Goal: Transaction & Acquisition: Purchase product/service

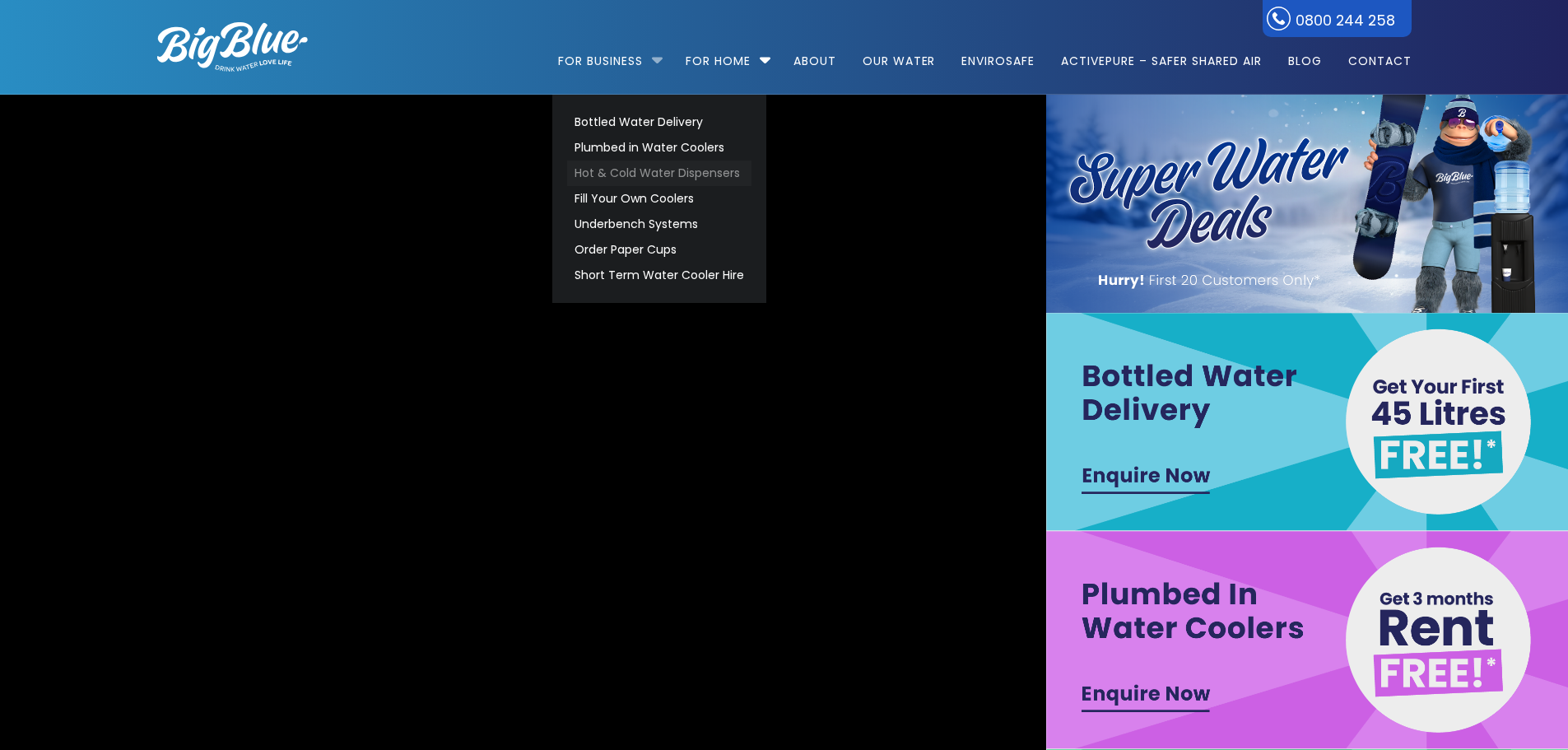
click at [718, 178] on link "Hot & Cold Water Dispensers" at bounding box center [659, 174] width 184 height 26
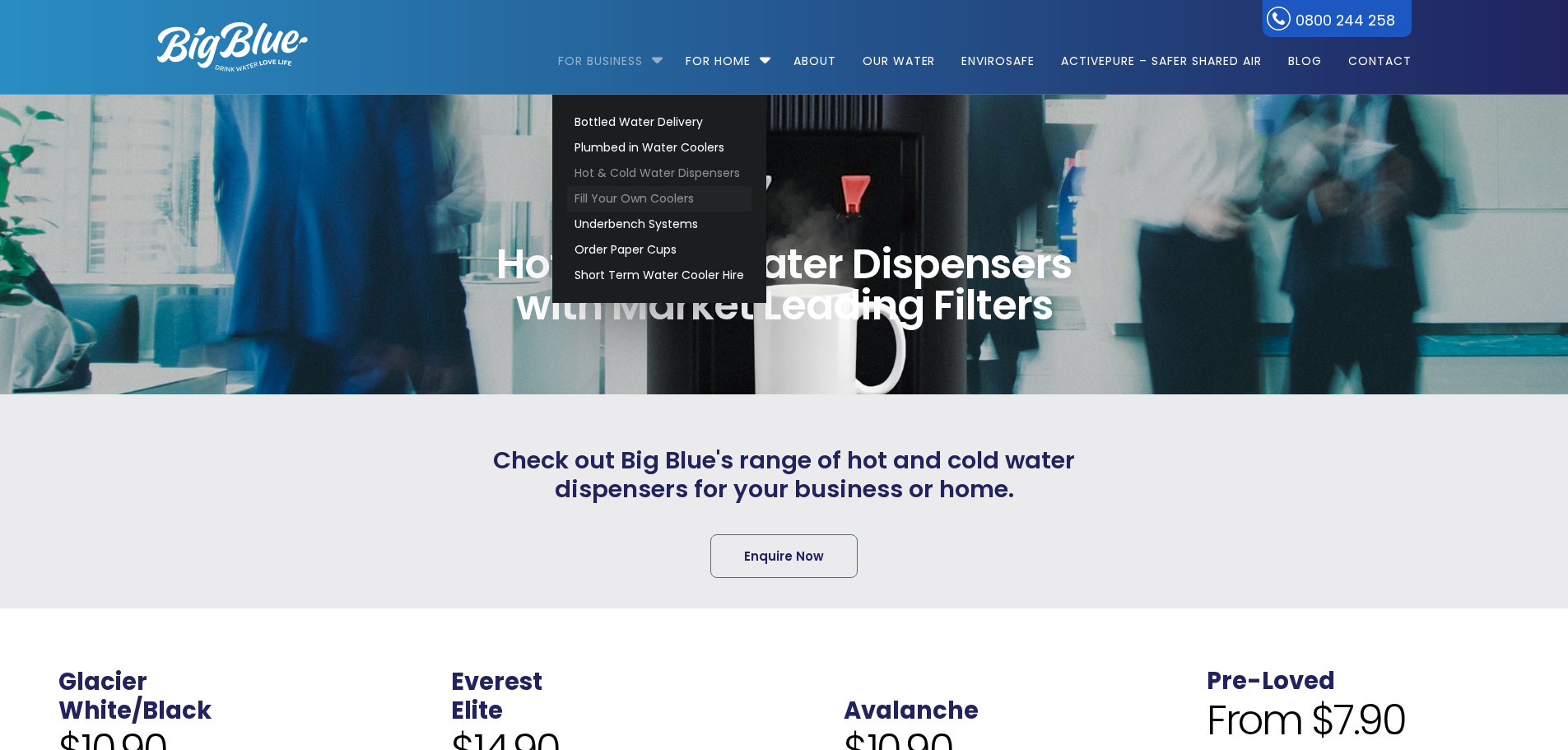
click at [638, 188] on link "Fill Your Own Coolers" at bounding box center [659, 199] width 184 height 26
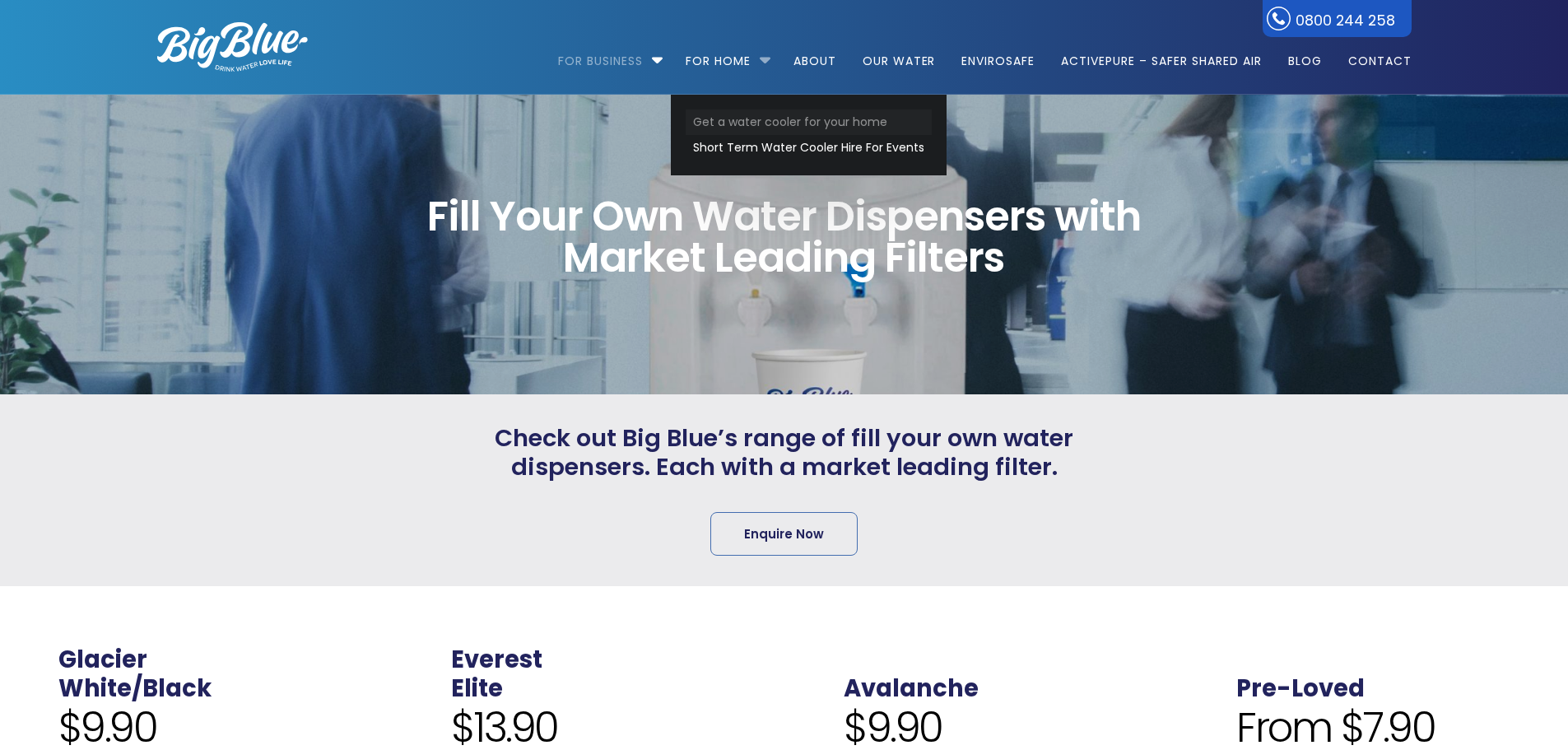
click at [773, 122] on link "Get a water cooler for your home" at bounding box center [808, 122] width 246 height 26
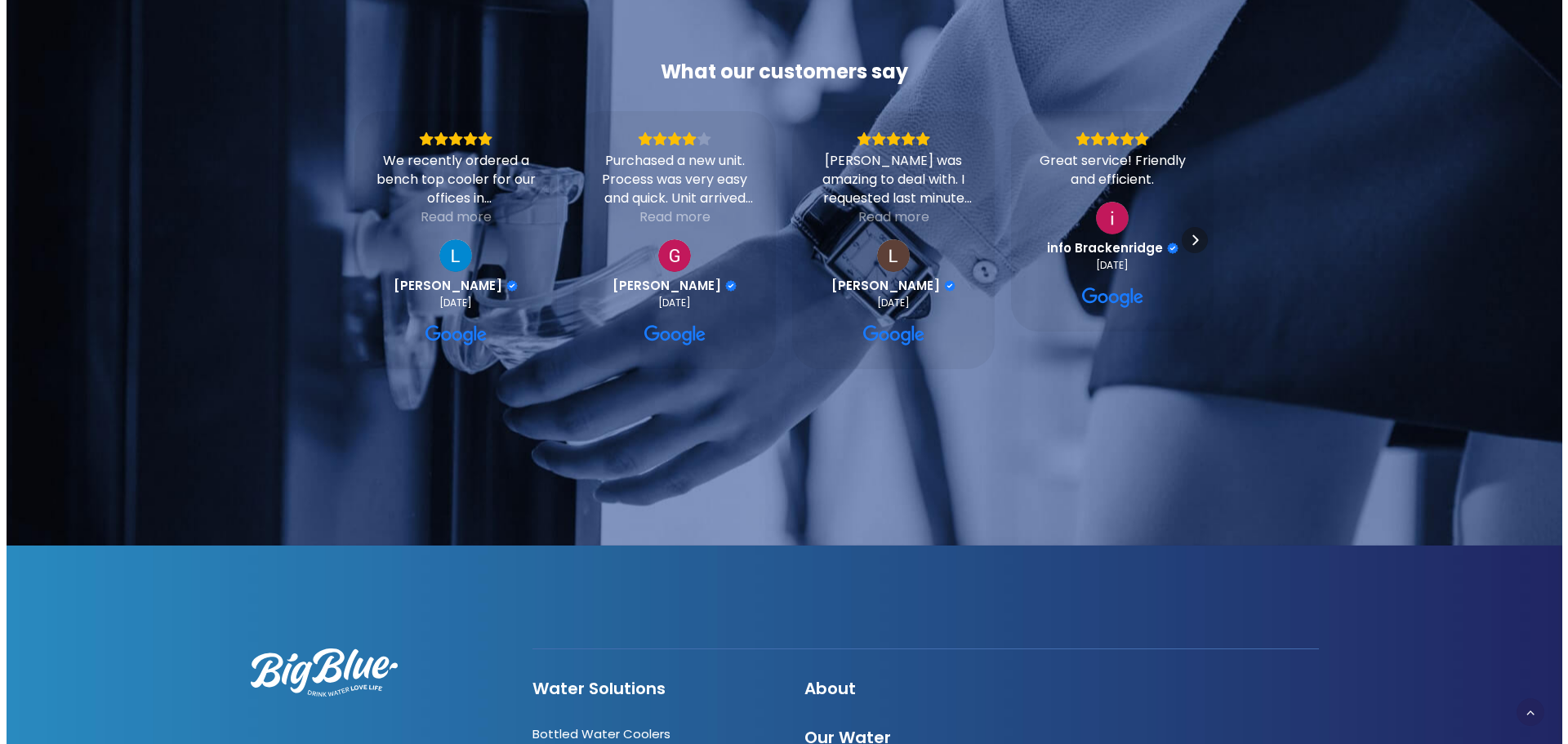
scroll to position [2943, 0]
